Goal: Task Accomplishment & Management: Complete application form

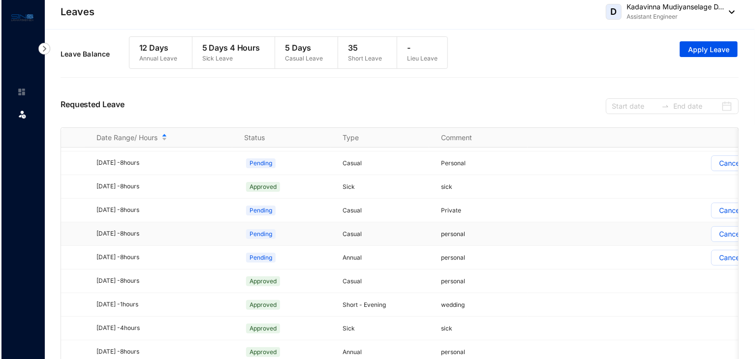
scroll to position [17, 0]
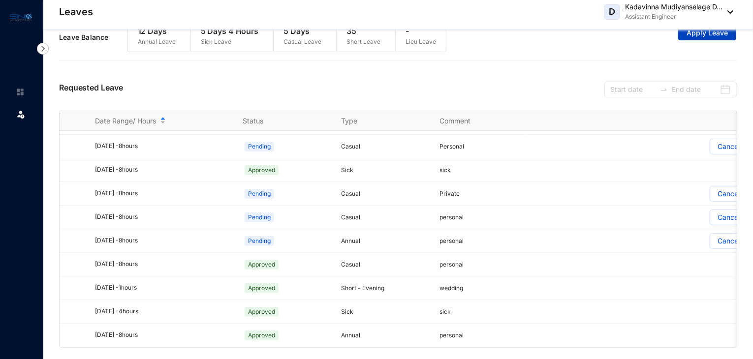
click at [712, 34] on span "Apply Leave" at bounding box center [707, 33] width 41 height 10
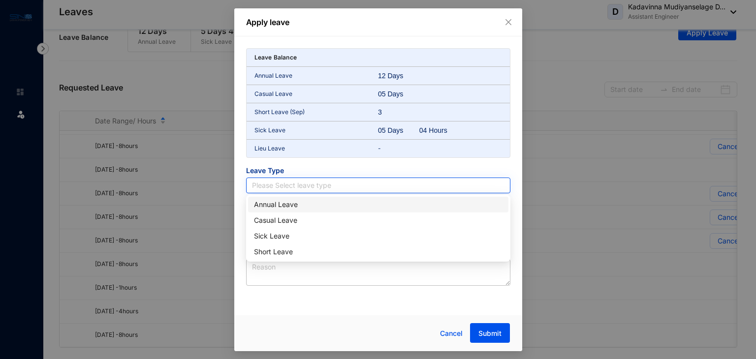
click at [321, 186] on input "search" at bounding box center [378, 185] width 253 height 15
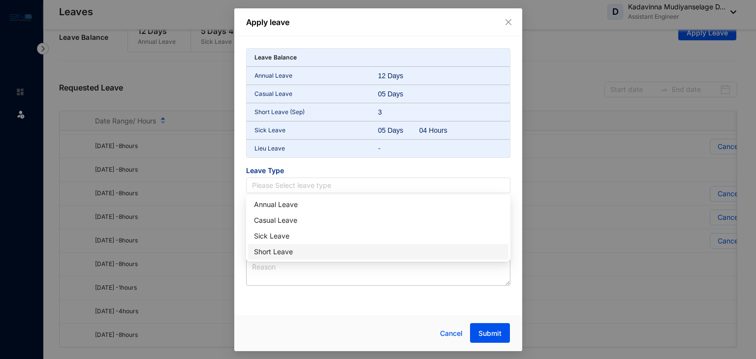
click at [280, 252] on div "Short Leave" at bounding box center [378, 252] width 249 height 11
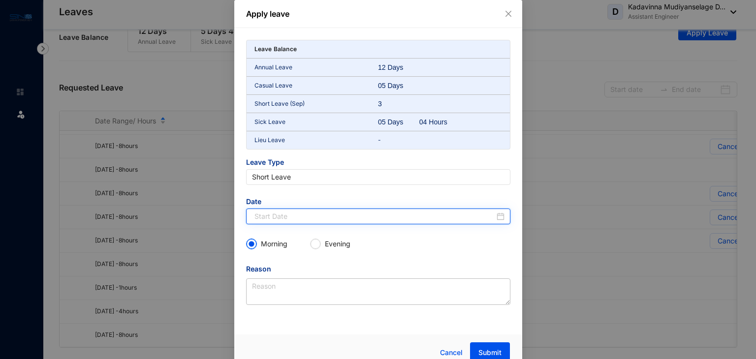
click at [272, 216] on input at bounding box center [375, 216] width 240 height 11
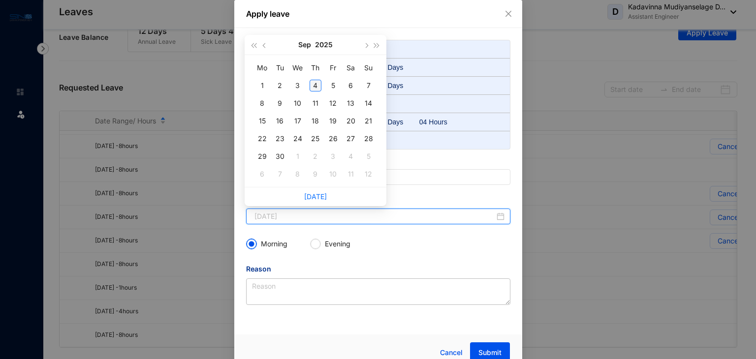
type input "2025-09-04"
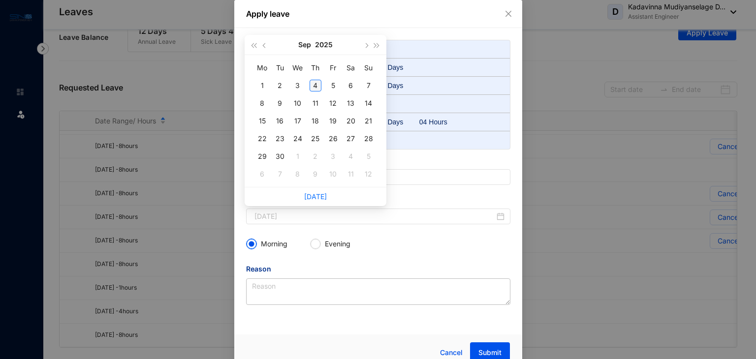
click at [317, 85] on div "4" at bounding box center [316, 86] width 12 height 12
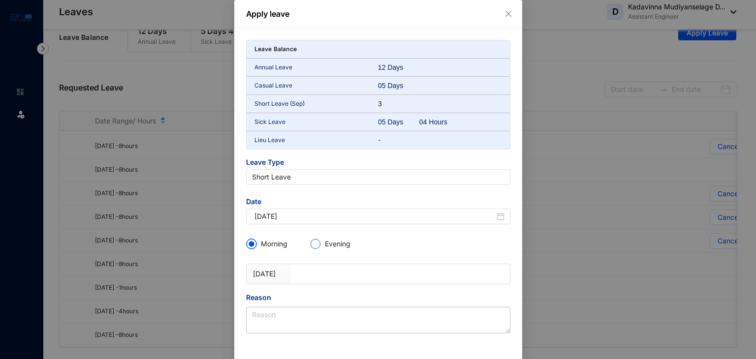
click at [311, 242] on input "Evening" at bounding box center [316, 244] width 10 height 10
radio input "true"
radio input "false"
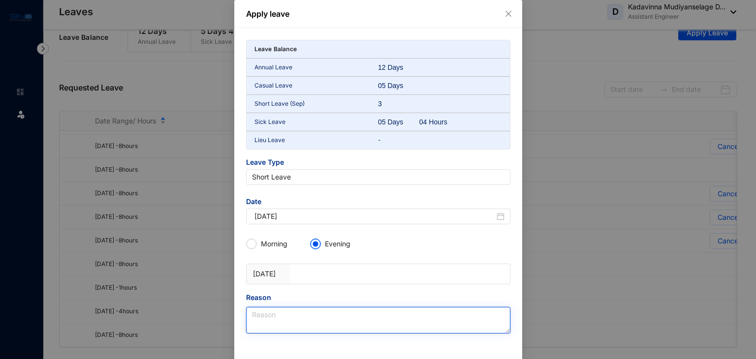
click at [281, 316] on textarea "Reason" at bounding box center [378, 320] width 264 height 27
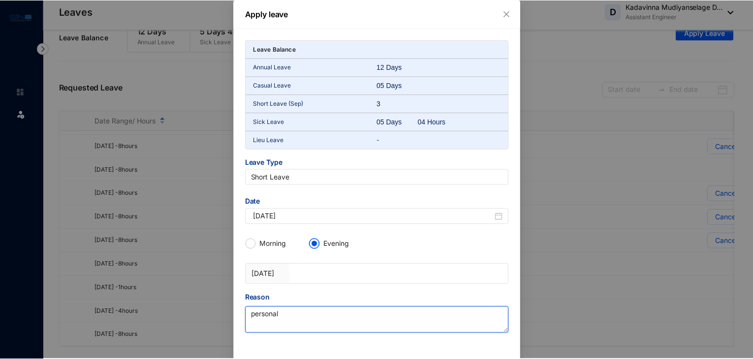
scroll to position [39, 0]
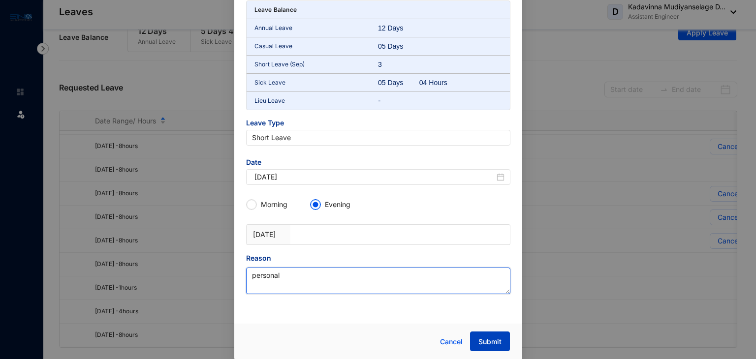
type textarea "personal"
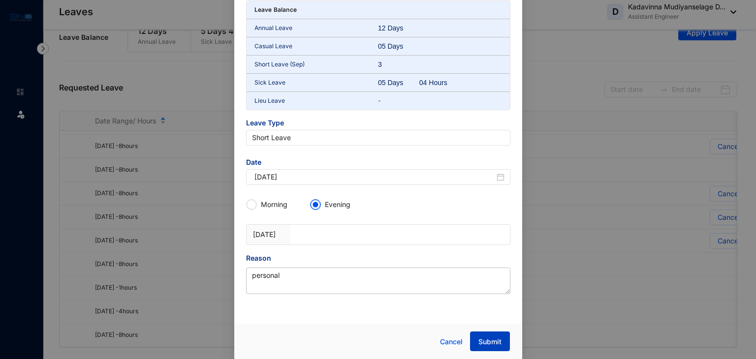
click at [492, 343] on span "Submit" at bounding box center [489, 342] width 23 height 10
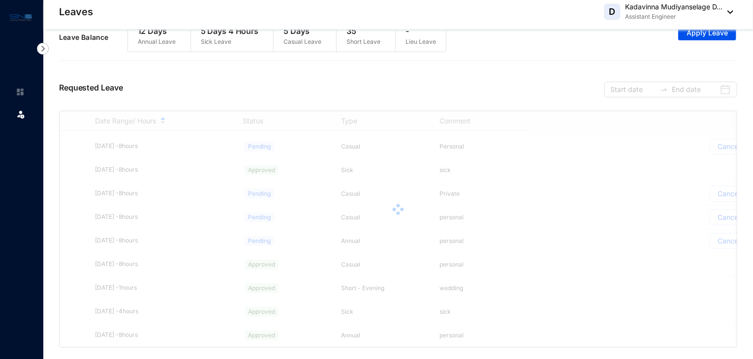
scroll to position [0, 0]
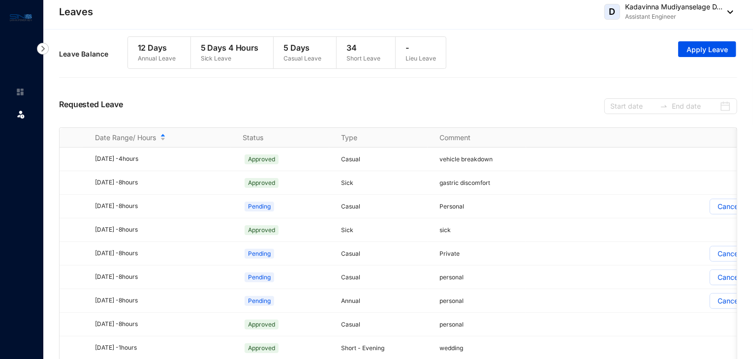
click at [536, 109] on div "Requested Leave" at bounding box center [398, 105] width 678 height 45
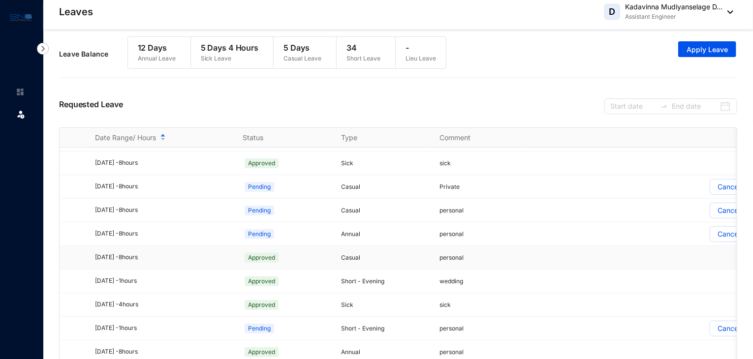
scroll to position [17, 0]
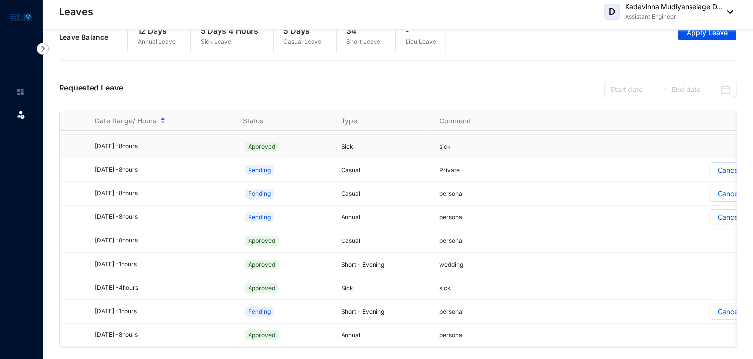
click at [548, 135] on td at bounding box center [649, 147] width 246 height 24
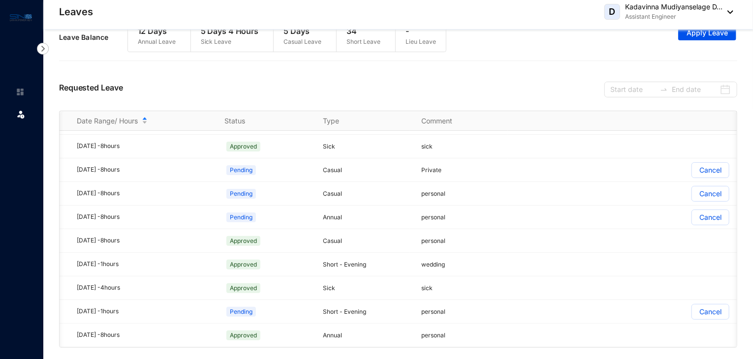
scroll to position [0, 38]
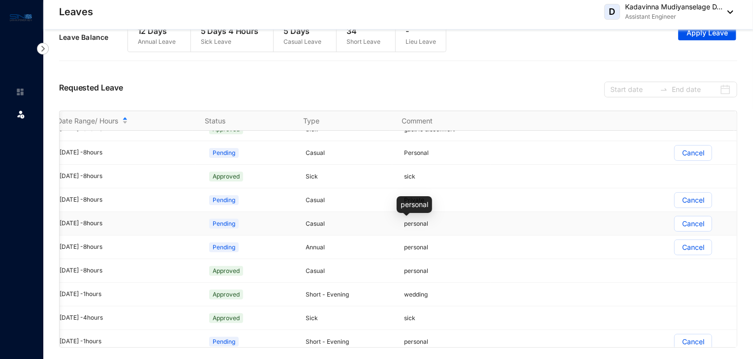
scroll to position [73, 42]
